Goal: Task Accomplishment & Management: Manage account settings

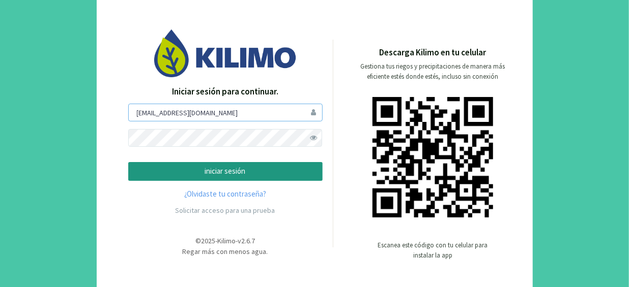
click at [253, 117] on input "[EMAIL_ADDRESS][DOMAIN_NAME]" at bounding box center [225, 113] width 194 height 18
type input "[EMAIL_ADDRESS][DOMAIN_NAME]"
click at [313, 137] on span at bounding box center [314, 138] width 18 height 18
click at [306, 183] on div "Iniciar sesión para continuar. [PERSON_NAME][EMAIL_ADDRESS][DOMAIN_NAME] inicia…" at bounding box center [225, 152] width 194 height 135
click at [306, 175] on p "iniciar sesión" at bounding box center [225, 172] width 177 height 12
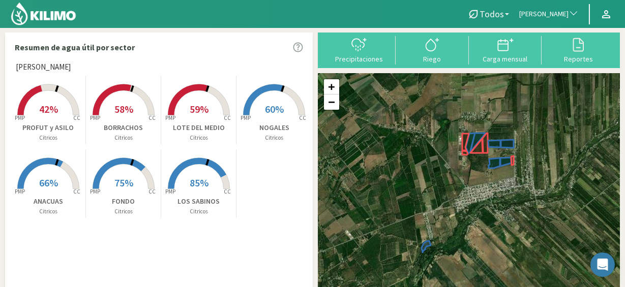
click at [503, 18] on span "Todos" at bounding box center [492, 14] width 24 height 11
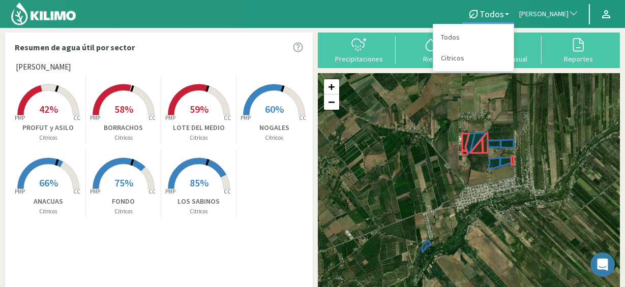
click at [558, 18] on span "[PERSON_NAME]" at bounding box center [543, 14] width 49 height 10
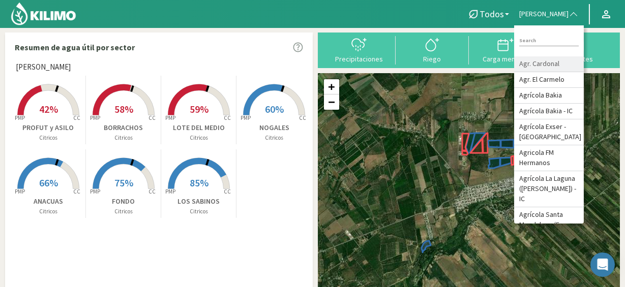
type input "d"
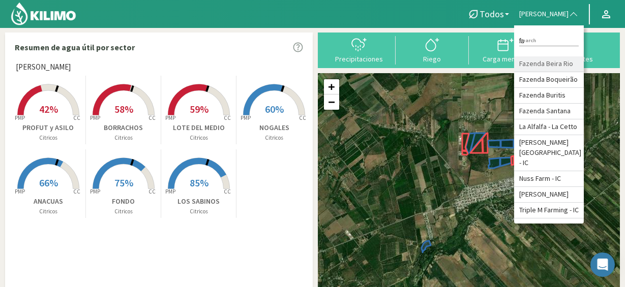
type input "fa"
click at [549, 72] on li "Fazenda Beira Rio" at bounding box center [549, 64] width 70 height 16
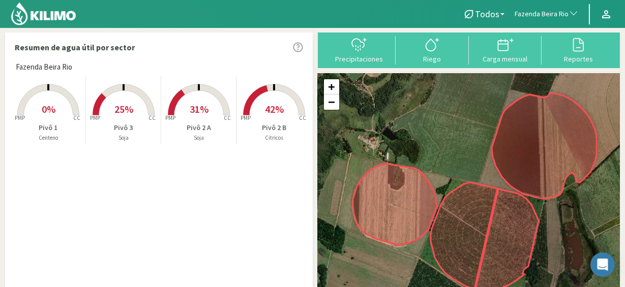
click at [259, 96] on rect at bounding box center [274, 116] width 81 height 81
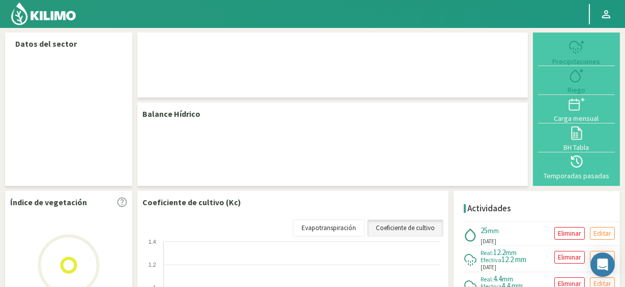
select select "103: Object"
select select "2: Object"
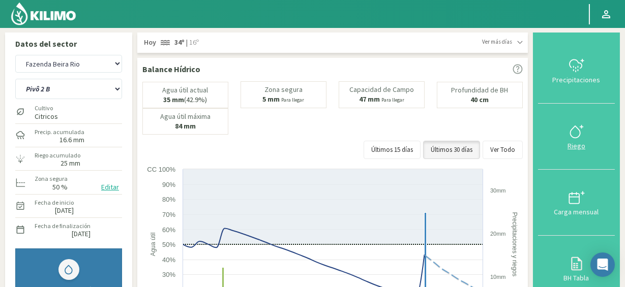
click at [577, 142] on div "Riego" at bounding box center [576, 145] width 71 height 7
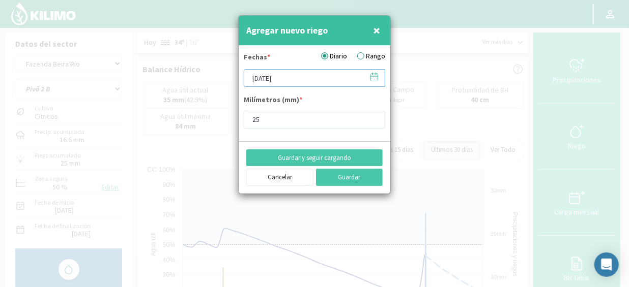
click at [307, 78] on input "[DATE]" at bounding box center [314, 78] width 141 height 18
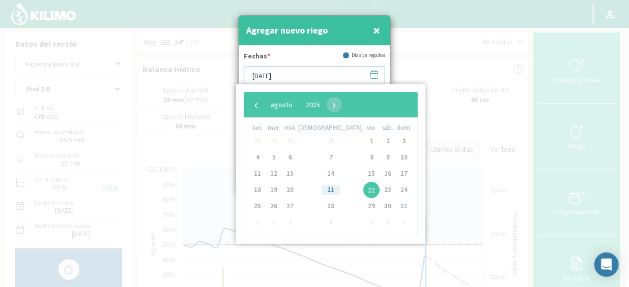
click at [307, 78] on input "[DATE]" at bounding box center [314, 76] width 141 height 18
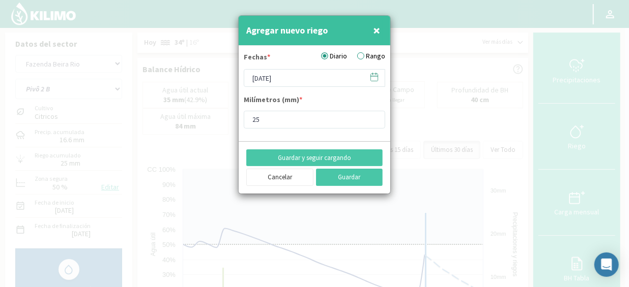
click at [379, 28] on span "×" at bounding box center [376, 30] width 7 height 17
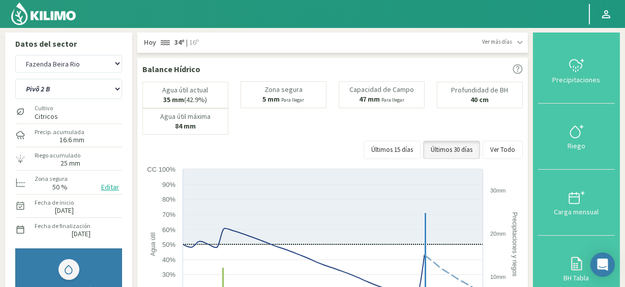
click at [68, 16] on img at bounding box center [43, 14] width 67 height 24
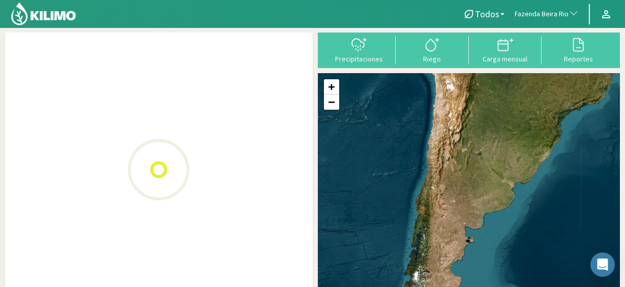
select select "103: Object"
select select "10: Object"
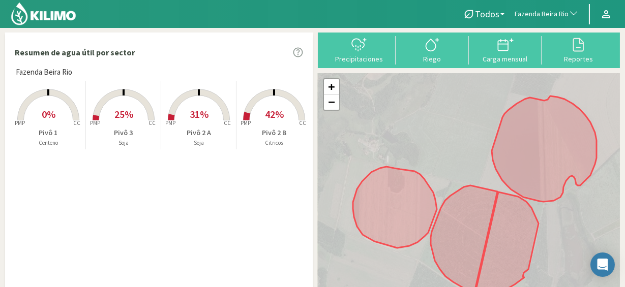
type input "0"
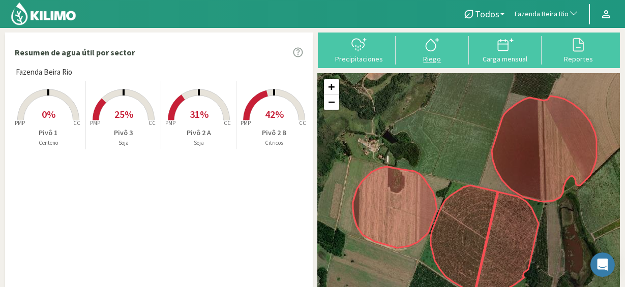
click at [435, 55] on div "Riego" at bounding box center [432, 58] width 67 height 7
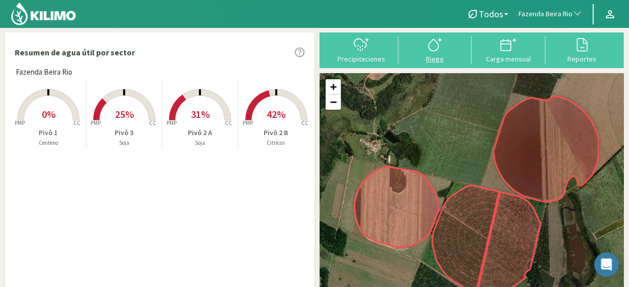
select select "103: Object"
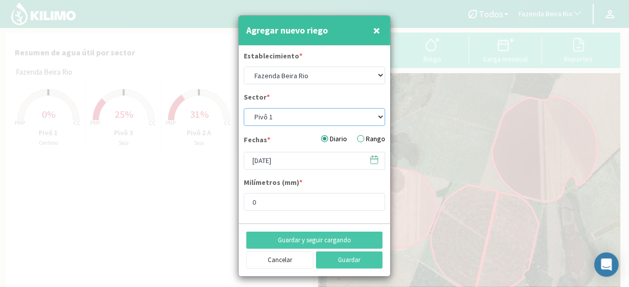
click at [332, 114] on select "Pivô 1 Pivô 2 A Pivô 2 B Pivô 3" at bounding box center [314, 117] width 141 height 18
select select "12: Object"
click at [244, 108] on select "Pivô 1 Pivô 2 A Pivô 2 B Pivô 3" at bounding box center [314, 117] width 141 height 18
type input "25"
click at [311, 165] on input "[DATE]" at bounding box center [314, 161] width 141 height 18
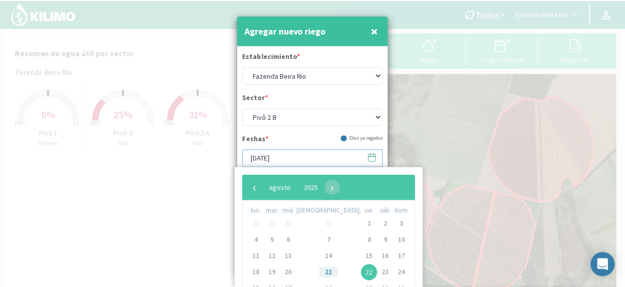
scroll to position [2, 0]
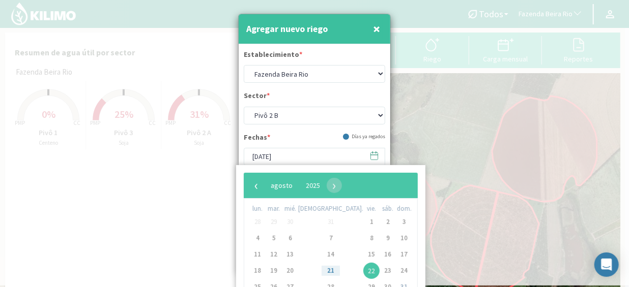
click at [324, 131] on form "Establecimiento * Agr. Cardonal Agr. El Carmelo Agrícola Bakia Agrícola Bakia -…" at bounding box center [315, 132] width 152 height 176
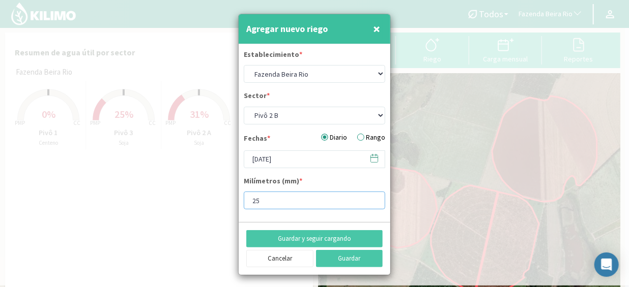
click at [338, 203] on input "25" at bounding box center [314, 201] width 141 height 18
click at [382, 26] on button "×" at bounding box center [376, 29] width 12 height 20
select select "10: Object"
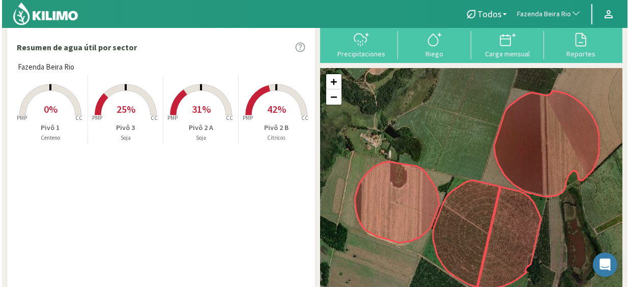
scroll to position [0, 0]
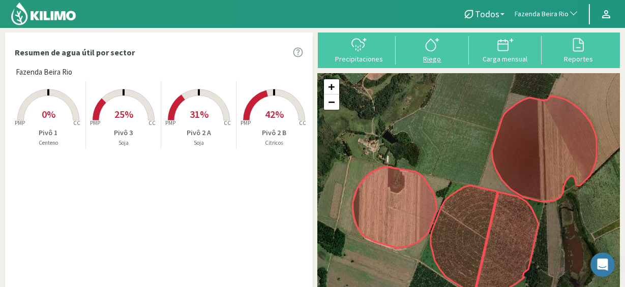
click at [419, 50] on div at bounding box center [432, 45] width 67 height 16
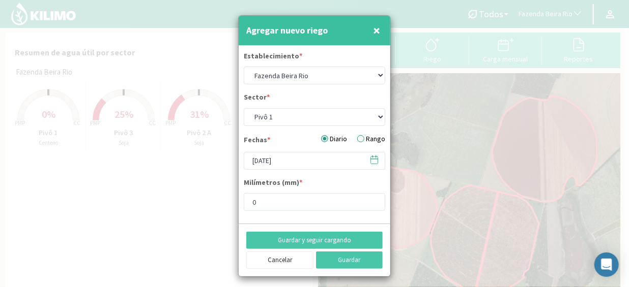
click at [371, 31] on button "×" at bounding box center [376, 30] width 12 height 20
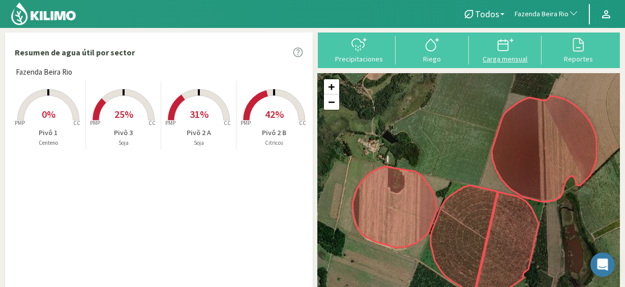
click at [505, 56] on div "Carga mensual" at bounding box center [505, 58] width 67 height 7
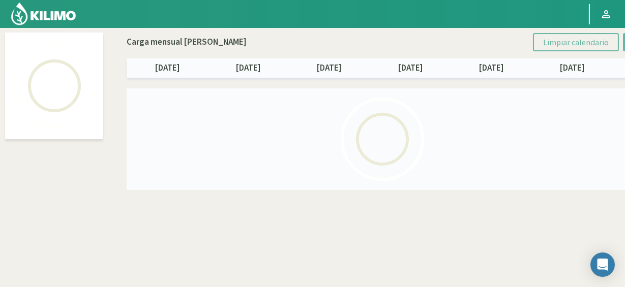
select select "103: Object"
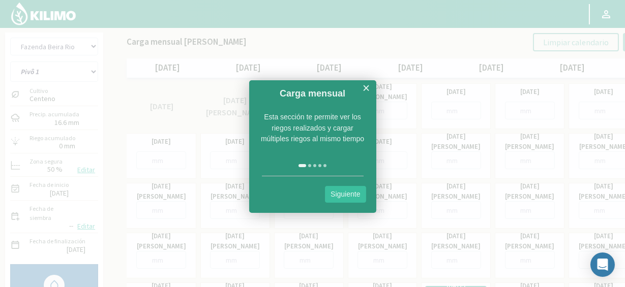
click at [365, 92] on link "×" at bounding box center [367, 88] width 8 height 13
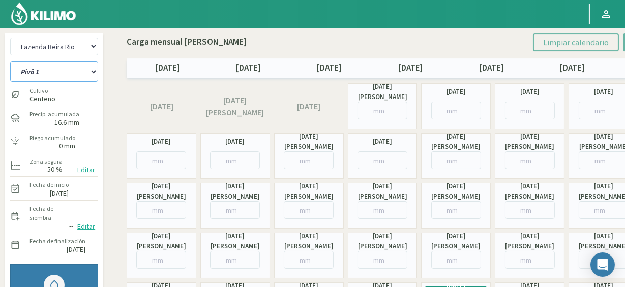
click at [80, 80] on select "Pivô 1 Pivô 2 A Pivô 2 B Pivô 3" at bounding box center [54, 72] width 88 height 20
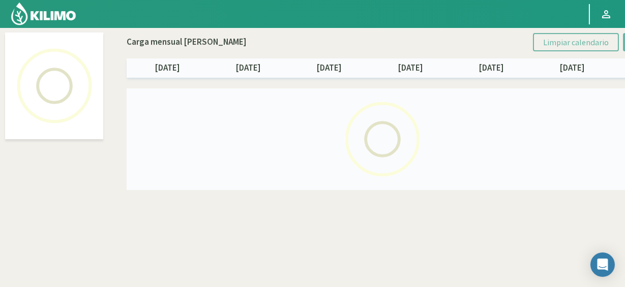
select select "103: Object"
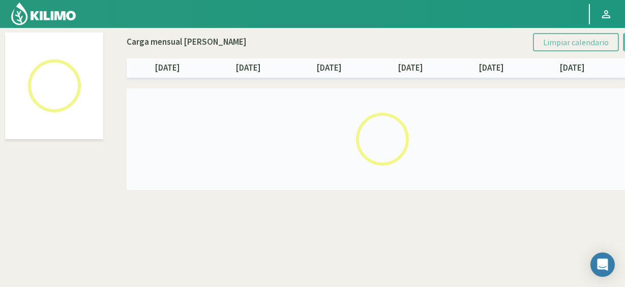
select select "2: Object"
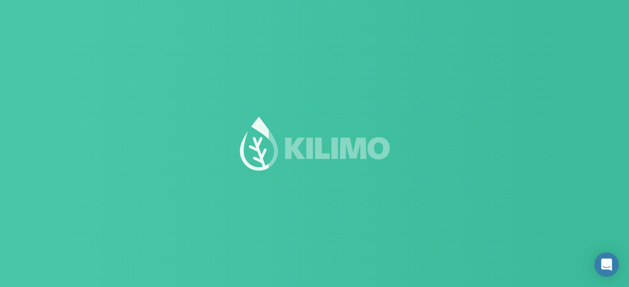
select select "103: Object"
select select "2: Object"
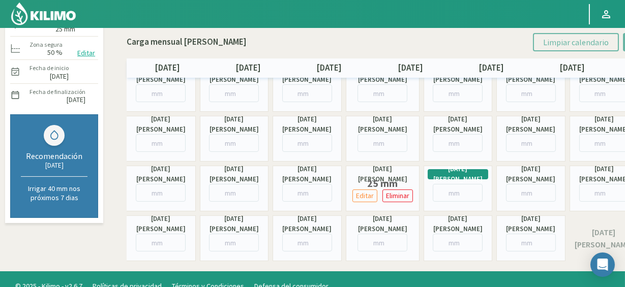
scroll to position [131, 0]
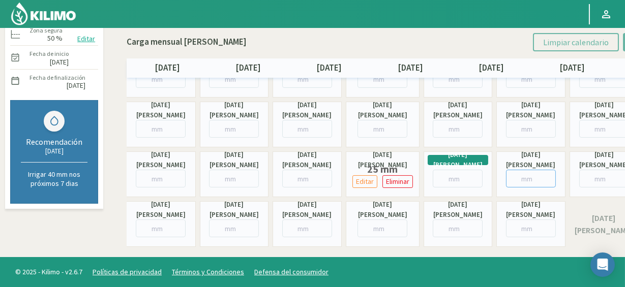
click at [511, 182] on input "number" at bounding box center [531, 179] width 50 height 18
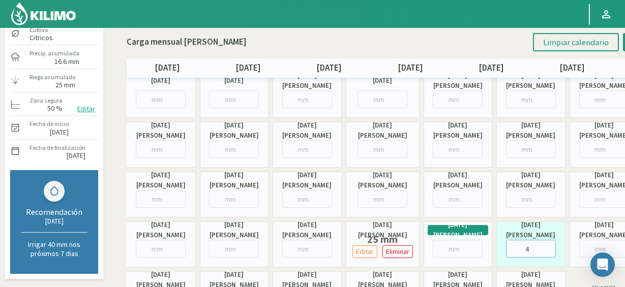
scroll to position [0, 0]
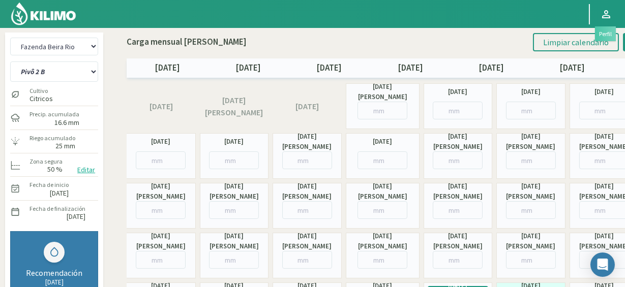
type input "4"
click at [599, 19] on link at bounding box center [606, 14] width 22 height 19
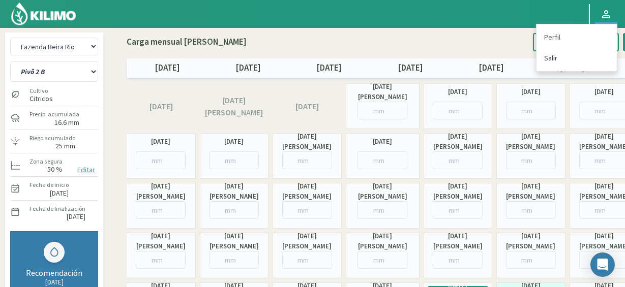
click at [562, 60] on link "Salir" at bounding box center [577, 58] width 80 height 21
click at [552, 57] on link "Salir" at bounding box center [577, 58] width 80 height 21
click at [552, 56] on link "Salir" at bounding box center [577, 58] width 80 height 21
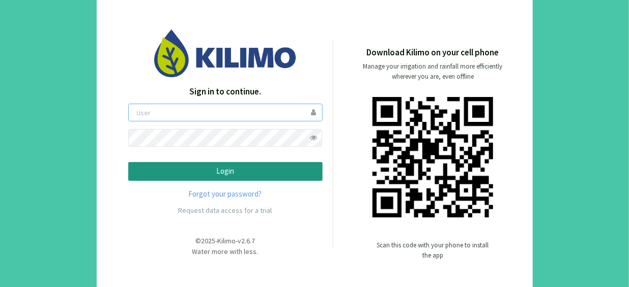
type input "[EMAIL_ADDRESS][DOMAIN_NAME]"
click at [271, 175] on p "Login" at bounding box center [225, 172] width 177 height 12
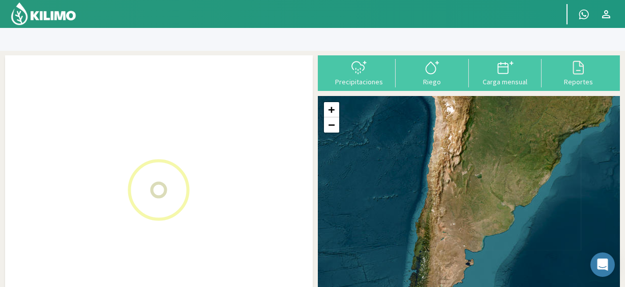
select select "0: Object"
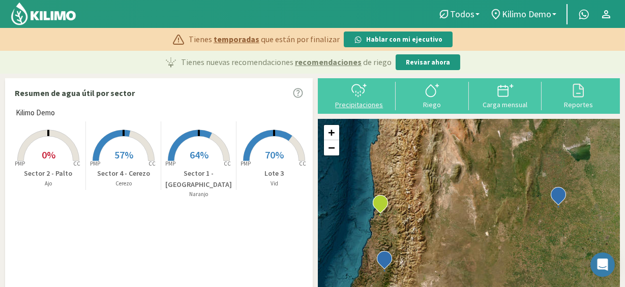
click at [366, 104] on div "Precipitaciones" at bounding box center [359, 104] width 67 height 7
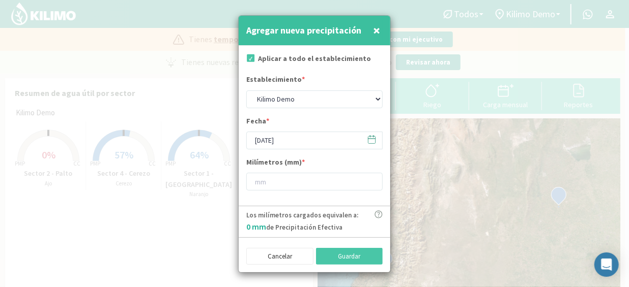
click at [383, 30] on div "Agregar nueva precipitación ×" at bounding box center [315, 31] width 152 height 30
click at [374, 32] on span "×" at bounding box center [376, 30] width 7 height 17
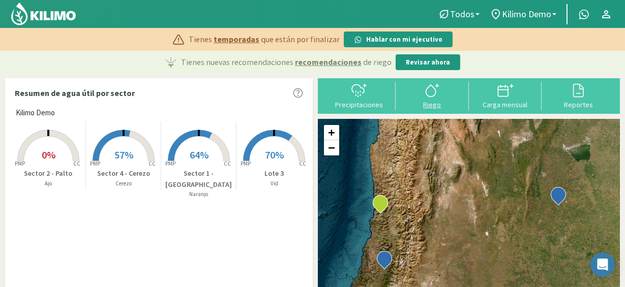
click at [435, 103] on div "Riego" at bounding box center [432, 104] width 67 height 7
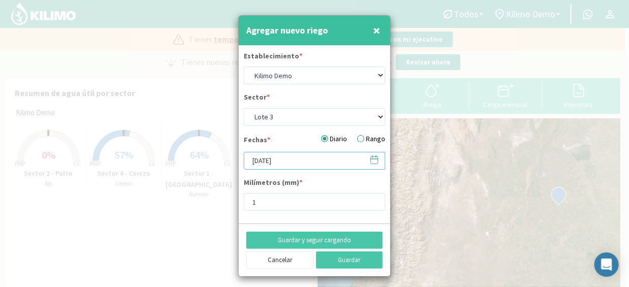
click at [324, 160] on input "[DATE]" at bounding box center [314, 161] width 141 height 18
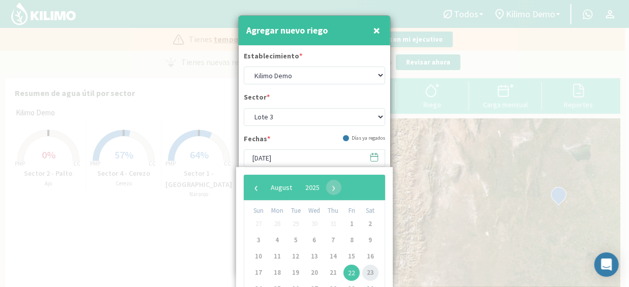
click at [370, 272] on span "23" at bounding box center [370, 273] width 16 height 16
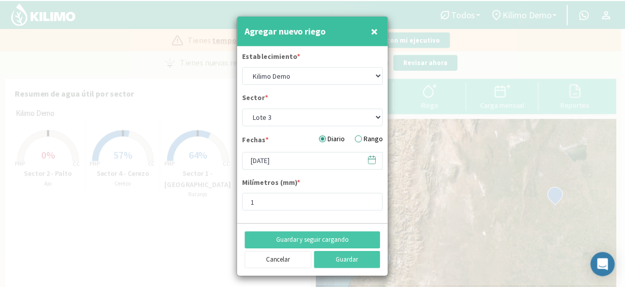
scroll to position [5, 0]
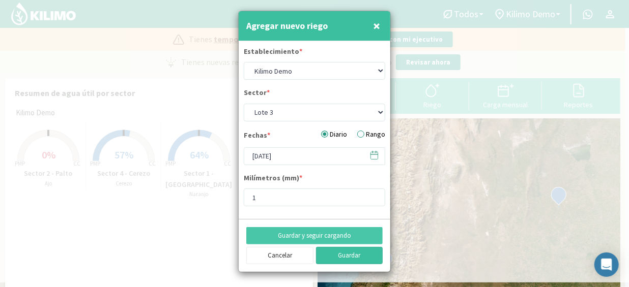
click at [336, 261] on button "Guardar" at bounding box center [349, 255] width 67 height 17
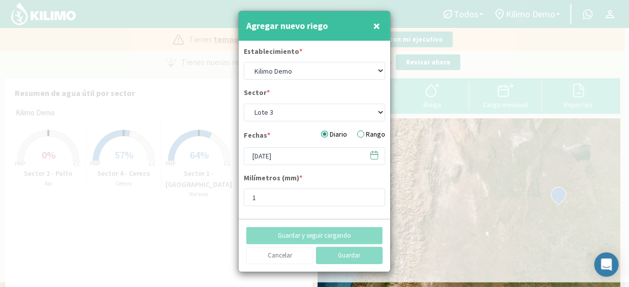
type input "[DATE]"
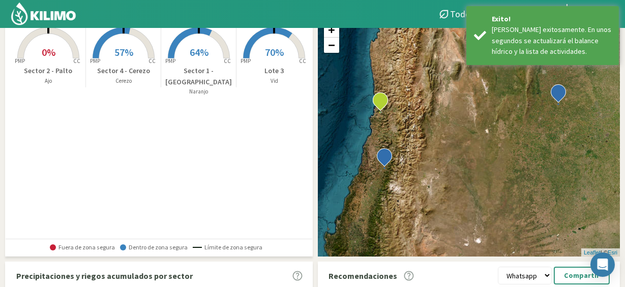
scroll to position [0, 0]
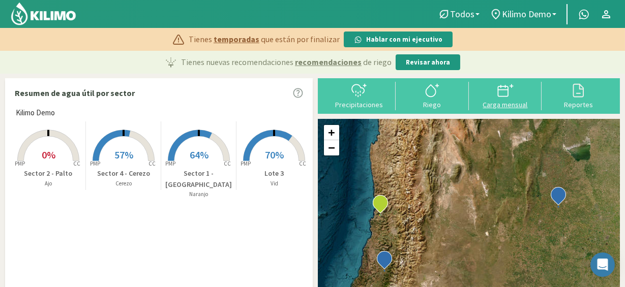
click at [500, 95] on icon at bounding box center [506, 90] width 16 height 16
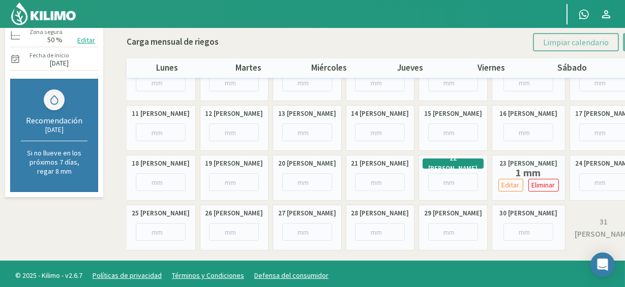
scroll to position [131, 0]
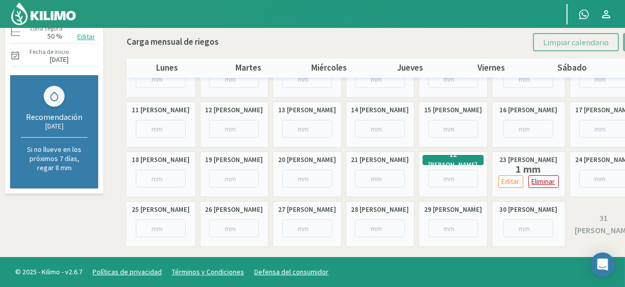
click at [532, 183] on p "Eliminar" at bounding box center [543, 182] width 23 height 12
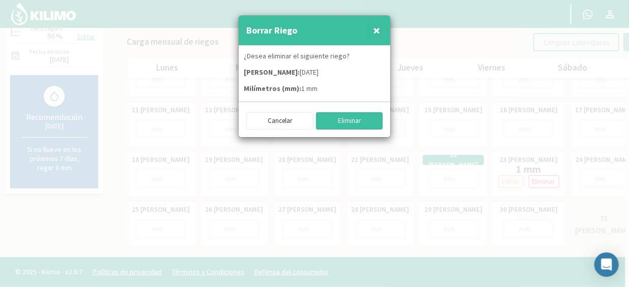
click at [348, 124] on button "Eliminar" at bounding box center [349, 120] width 67 height 17
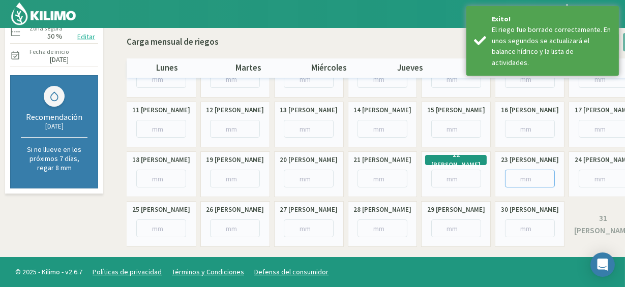
click at [540, 177] on input "number" at bounding box center [530, 179] width 50 height 18
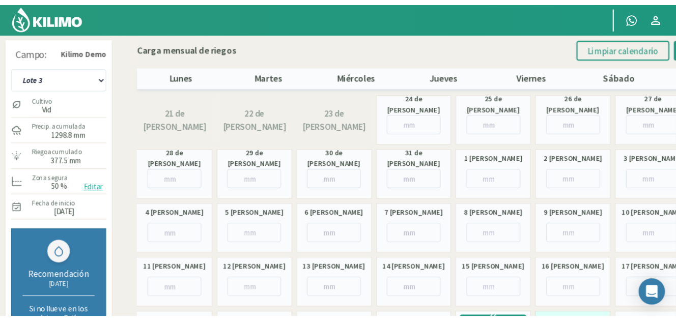
scroll to position [0, 0]
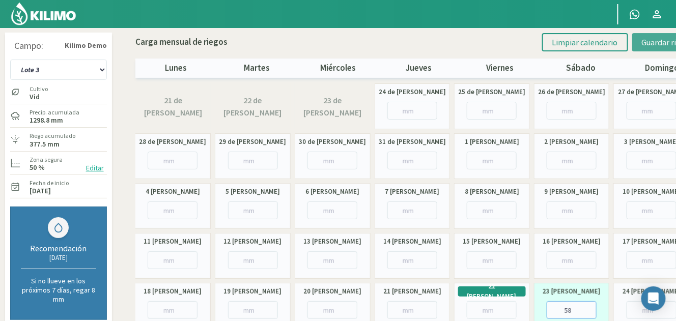
type input "58"
click at [628, 40] on span "Guardar riegos" at bounding box center [667, 42] width 51 height 10
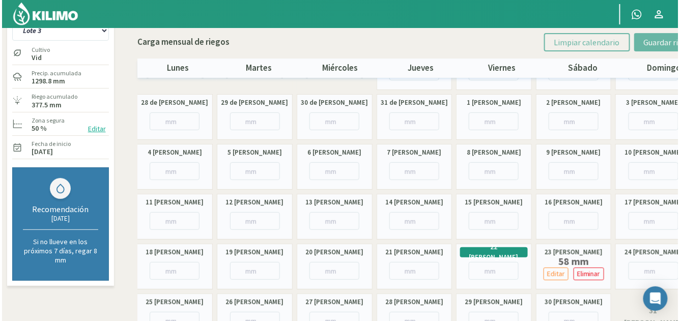
scroll to position [98, 0]
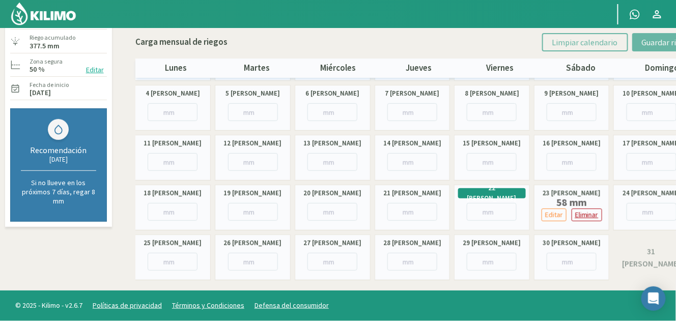
click at [582, 214] on p "Eliminar" at bounding box center [586, 215] width 23 height 12
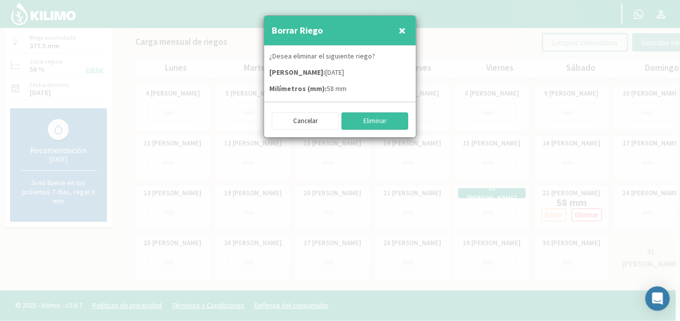
click at [389, 121] on button "Eliminar" at bounding box center [374, 120] width 67 height 17
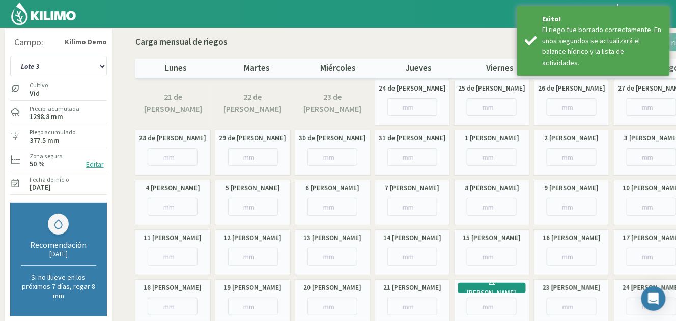
scroll to position [0, 0]
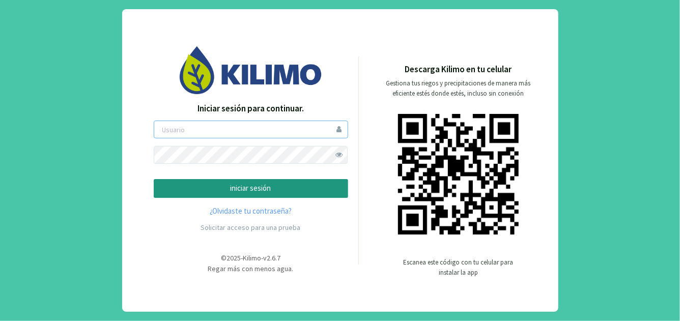
type input "[EMAIL_ADDRESS][DOMAIN_NAME]"
click at [298, 194] on button "iniciar sesión" at bounding box center [251, 188] width 194 height 19
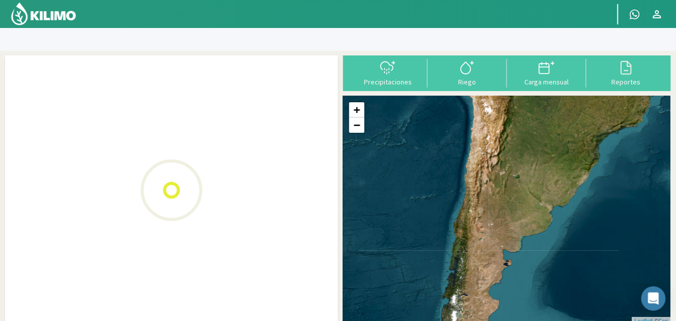
select select "0: Object"
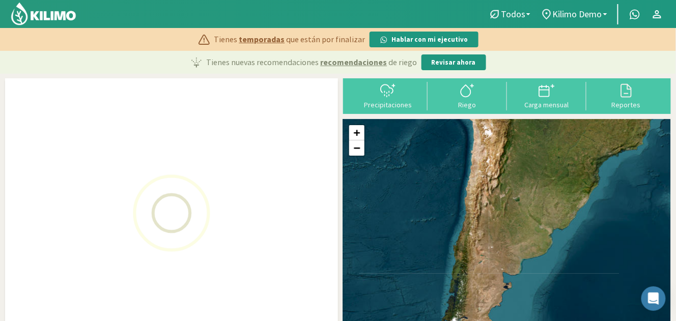
type input "1"
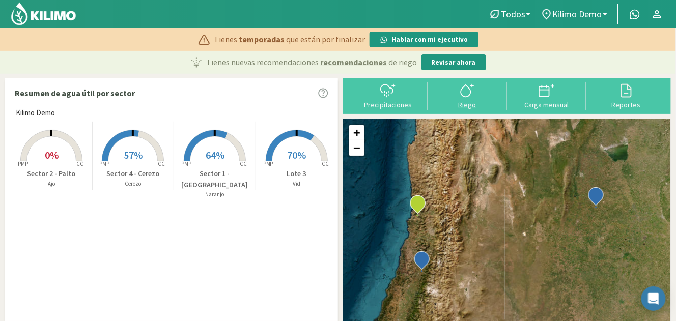
click at [459, 99] on svg-icon at bounding box center [467, 96] width 16 height 9
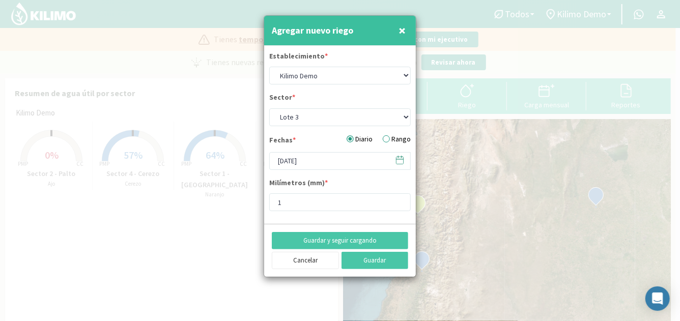
click at [402, 32] on span "×" at bounding box center [401, 30] width 7 height 17
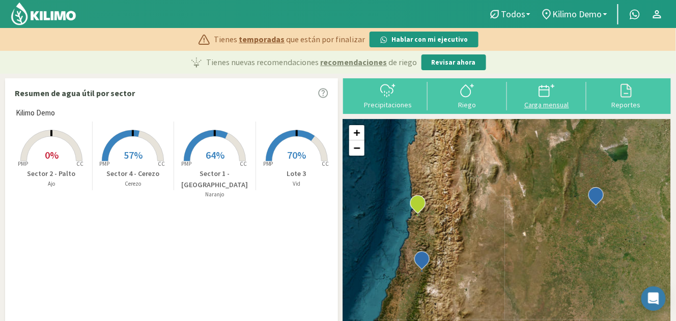
click at [528, 104] on div "Carga mensual" at bounding box center [546, 104] width 73 height 7
